Goal: Task Accomplishment & Management: Manage account settings

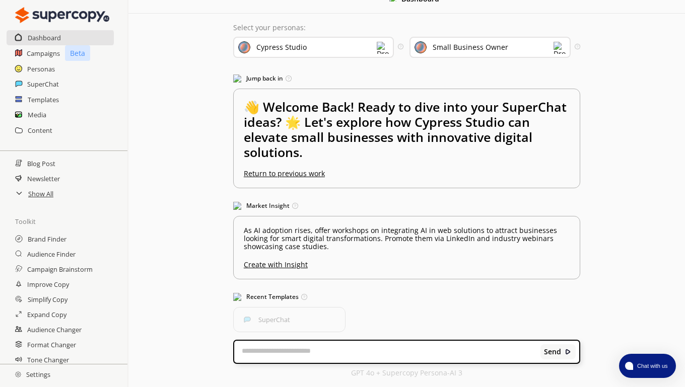
scroll to position [127, 0]
click at [34, 372] on h2 "Settings" at bounding box center [32, 375] width 65 height 20
